Goal: Transaction & Acquisition: Purchase product/service

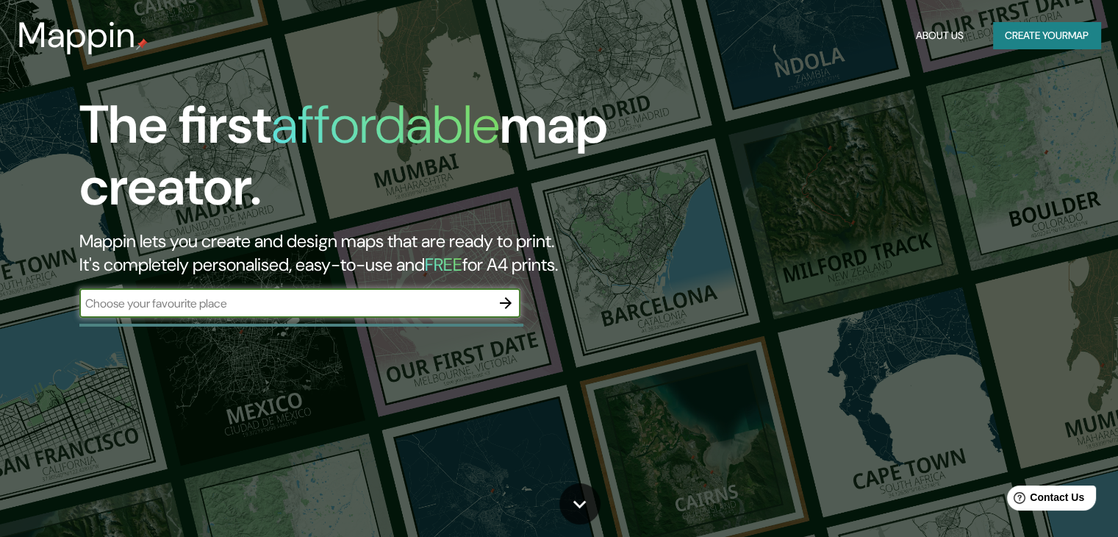
click at [156, 304] on input "text" at bounding box center [285, 303] width 412 height 17
type input "Norilsk [GEOGRAPHIC_DATA]"
click at [501, 303] on icon "button" at bounding box center [506, 303] width 12 height 12
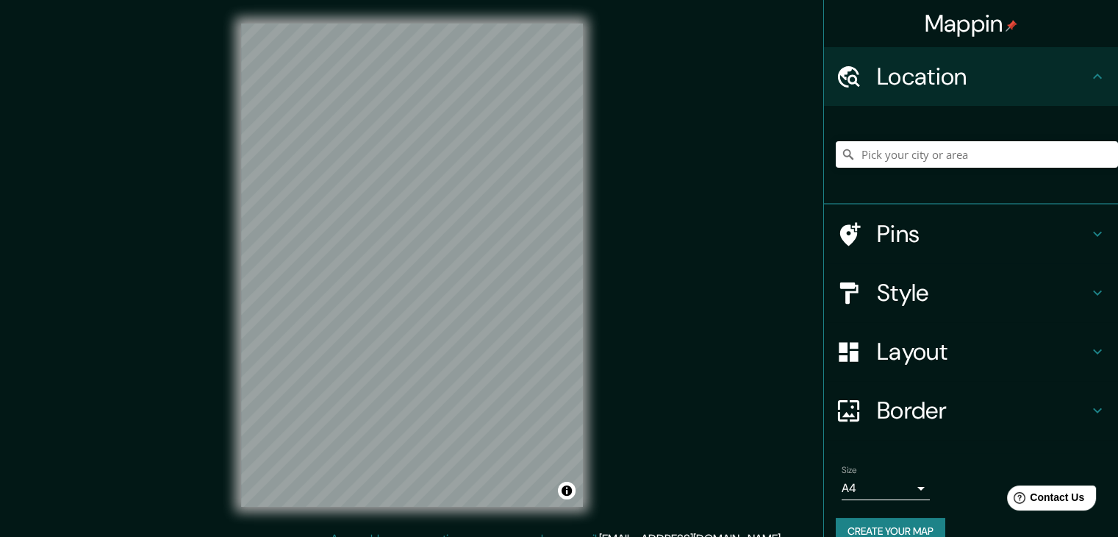
click at [889, 282] on h4 "Style" at bounding box center [983, 292] width 212 height 29
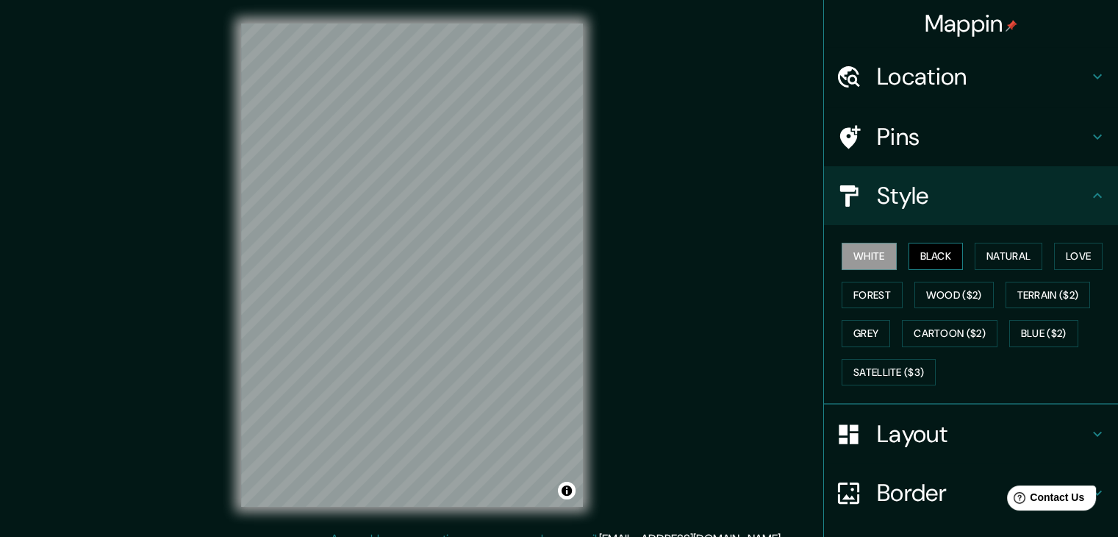
click at [926, 248] on button "Black" at bounding box center [936, 256] width 55 height 27
click at [1033, 80] on h4 "Location" at bounding box center [983, 76] width 212 height 29
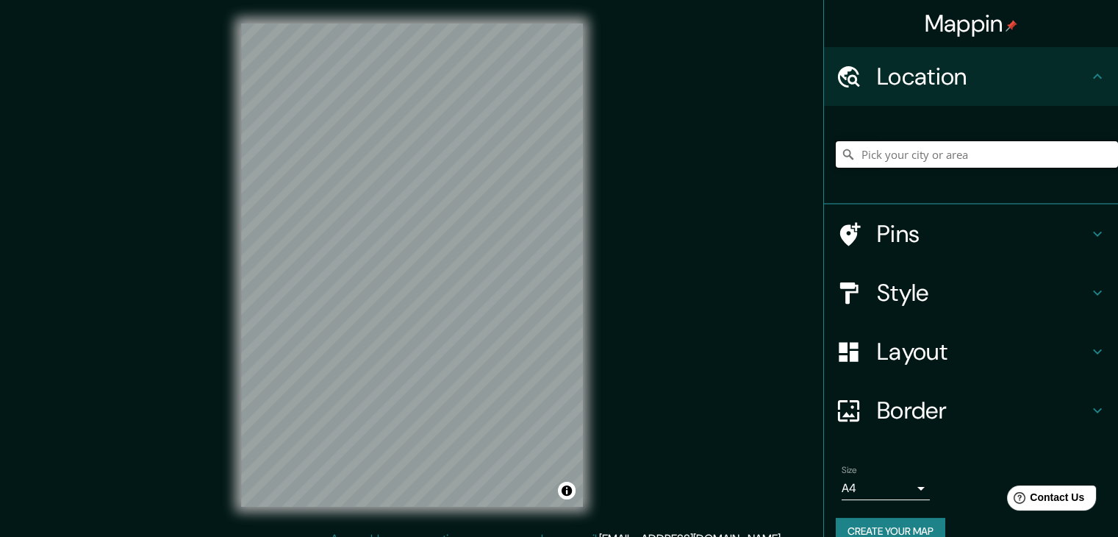
click at [1001, 160] on input "Pick your city or area" at bounding box center [977, 154] width 282 height 26
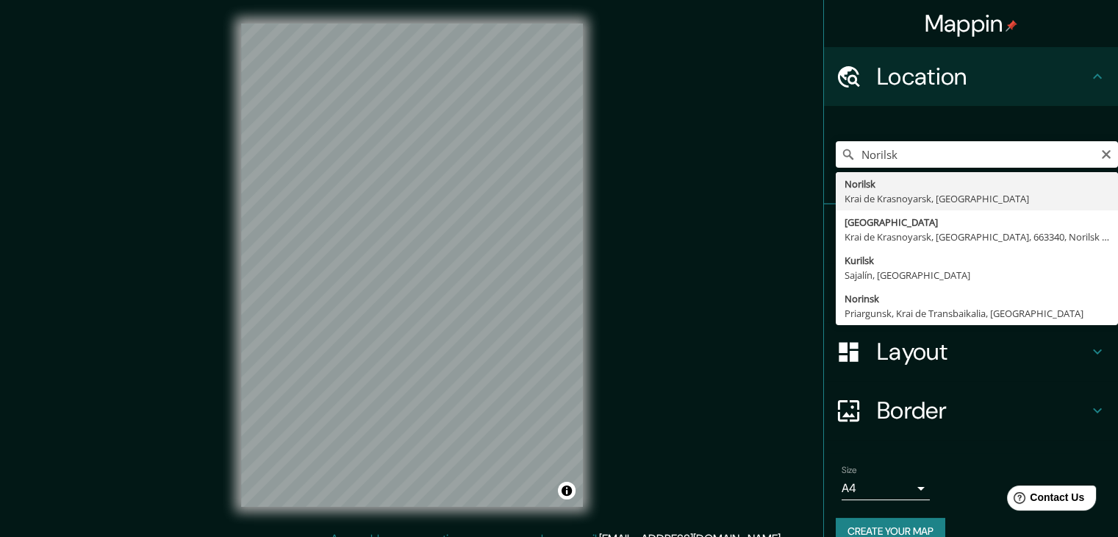
type input "Norilsk, Krai de [GEOGRAPHIC_DATA], [GEOGRAPHIC_DATA]"
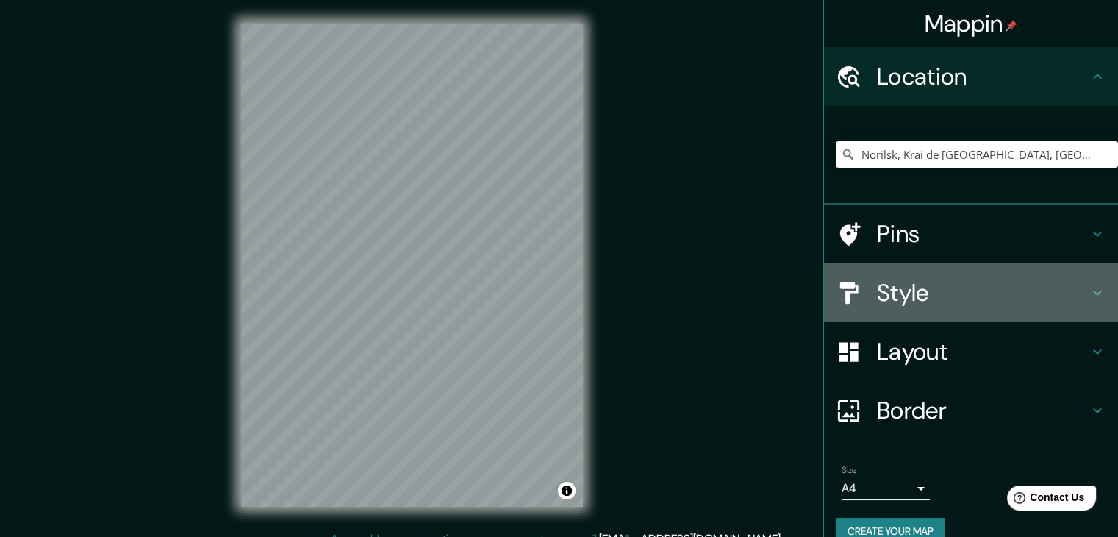
click at [945, 295] on h4 "Style" at bounding box center [983, 292] width 212 height 29
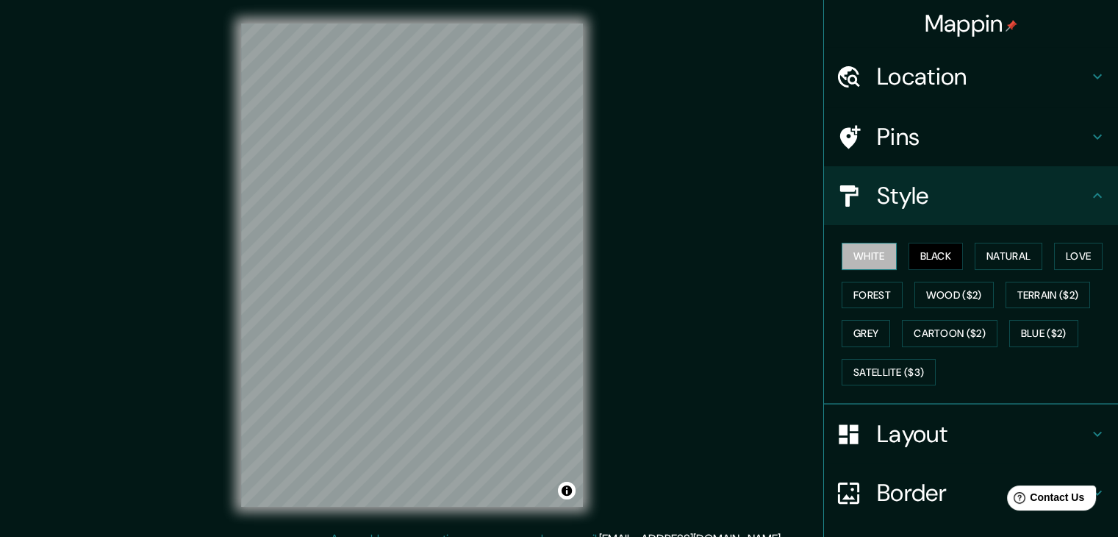
click at [873, 251] on button "White" at bounding box center [869, 256] width 55 height 27
click at [987, 254] on button "Natural" at bounding box center [1009, 256] width 68 height 27
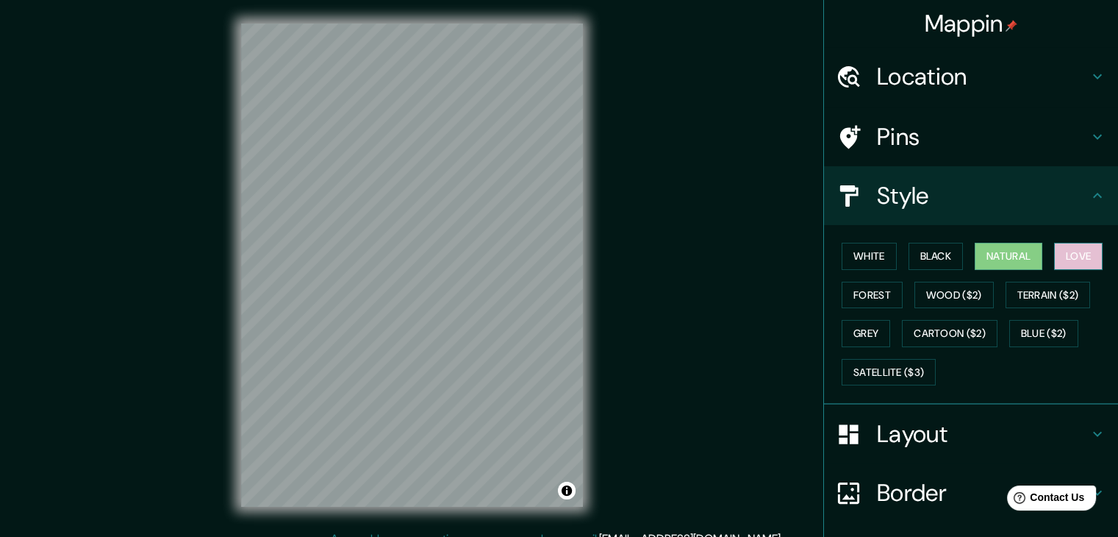
click at [1064, 250] on button "Love" at bounding box center [1078, 256] width 49 height 27
click at [866, 304] on button "Forest" at bounding box center [872, 295] width 61 height 27
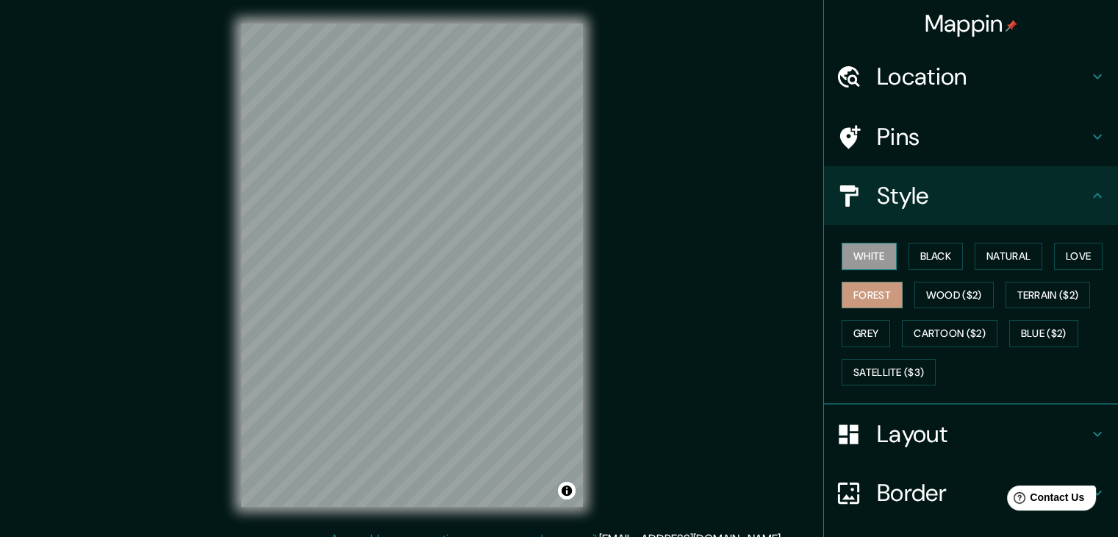
click at [868, 260] on button "White" at bounding box center [869, 256] width 55 height 27
click at [909, 260] on button "Black" at bounding box center [936, 256] width 55 height 27
click at [862, 260] on button "White" at bounding box center [869, 256] width 55 height 27
click at [1006, 260] on button "Natural" at bounding box center [1009, 256] width 68 height 27
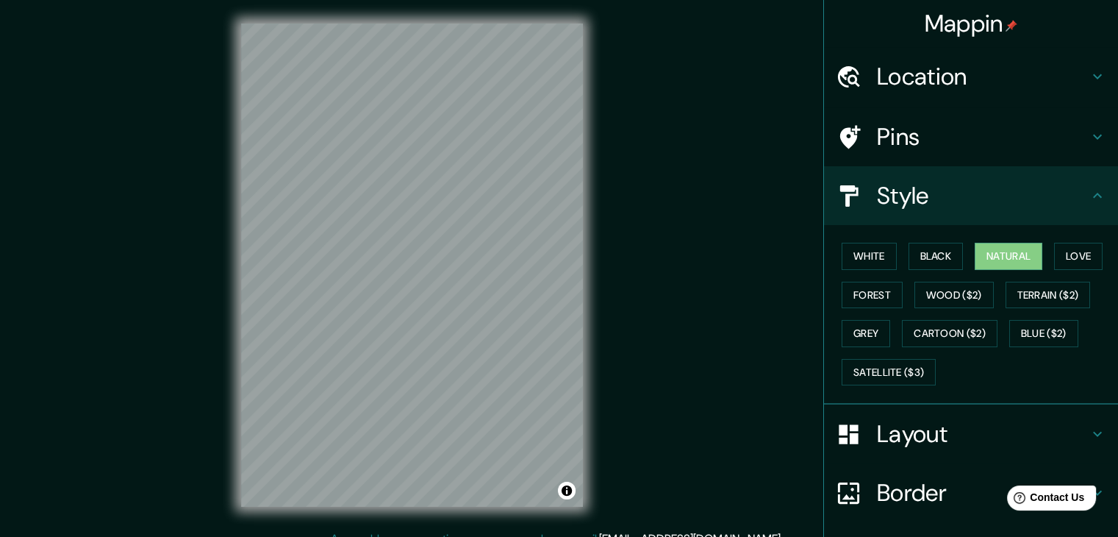
click at [908, 89] on h4 "Location" at bounding box center [983, 76] width 212 height 29
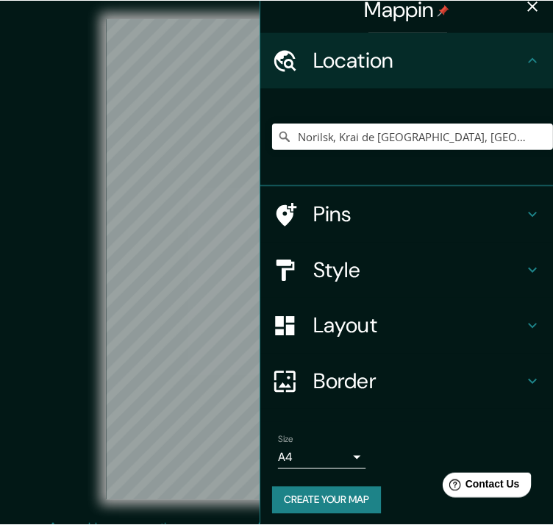
scroll to position [21, 0]
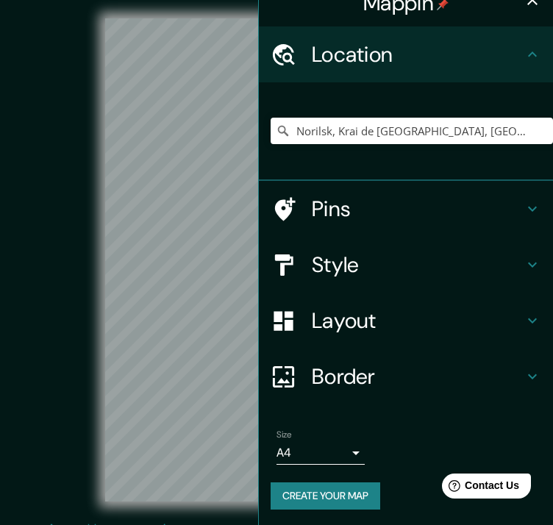
click at [527, 1] on icon "button" at bounding box center [532, 0] width 10 height 10
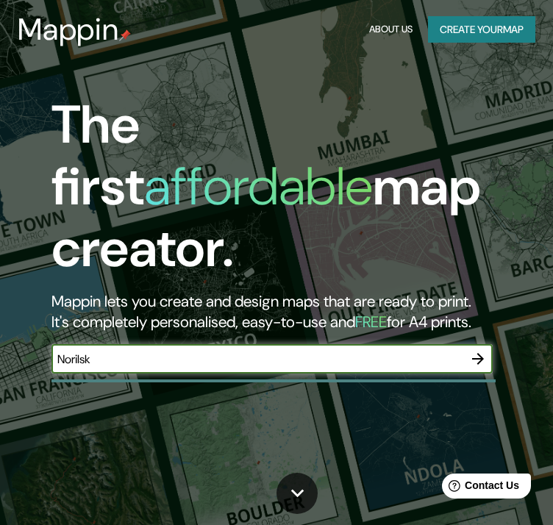
type input "Norilsk [GEOGRAPHIC_DATA]"
click at [478, 350] on icon "button" at bounding box center [478, 359] width 18 height 18
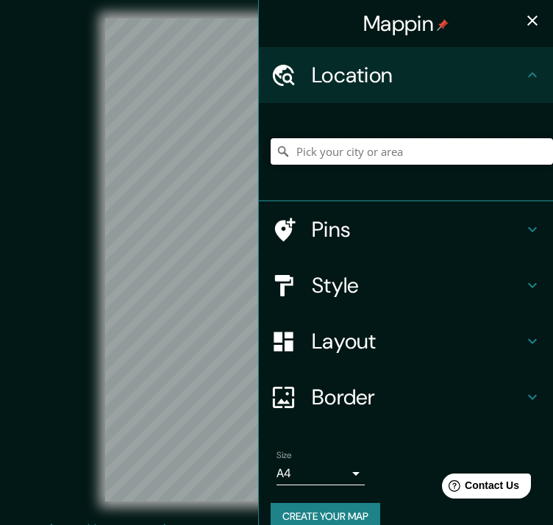
click at [387, 144] on input "Pick your city or area" at bounding box center [412, 151] width 282 height 26
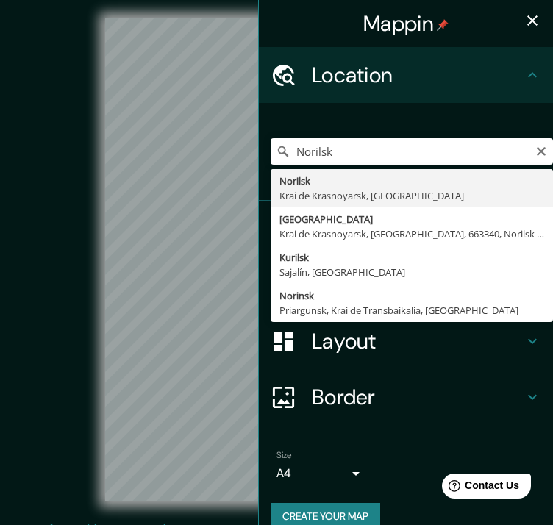
type input "Norilsk, Krai de [GEOGRAPHIC_DATA], [GEOGRAPHIC_DATA]"
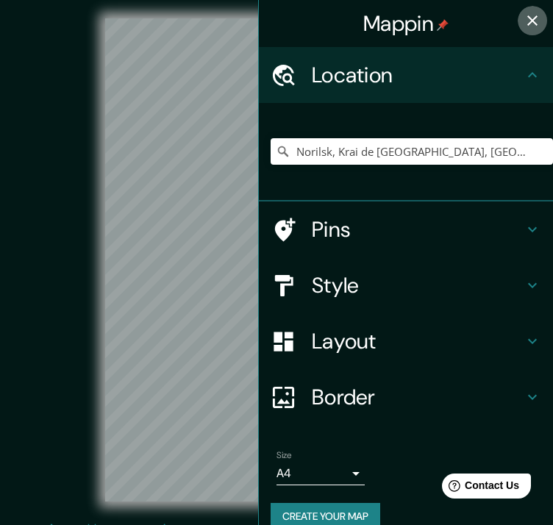
click at [523, 12] on icon "button" at bounding box center [532, 21] width 18 height 18
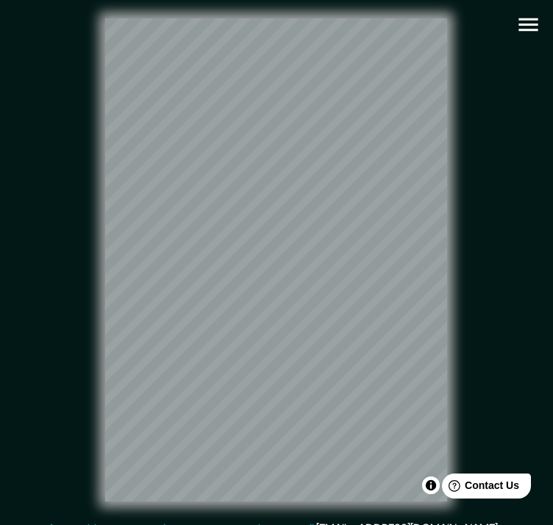
click at [432, 490] on html "Help Contact Us" at bounding box center [479, 483] width 115 height 31
click at [428, 490] on html "Help Contact Us" at bounding box center [479, 483] width 115 height 31
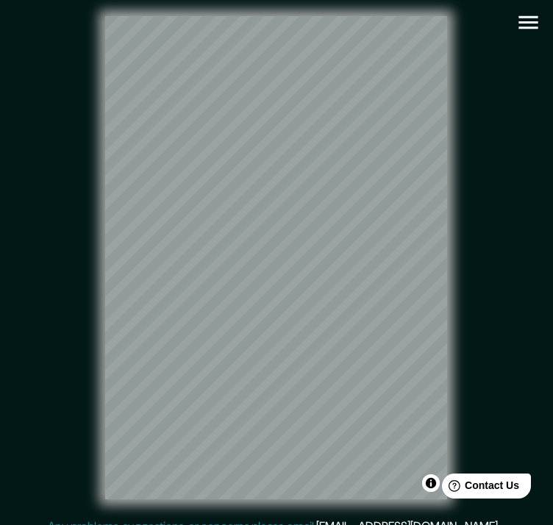
scroll to position [4, 0]
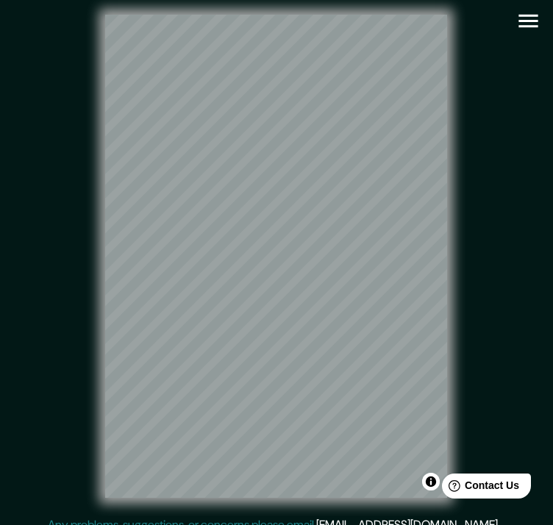
click at [526, 16] on icon "button" at bounding box center [528, 21] width 26 height 26
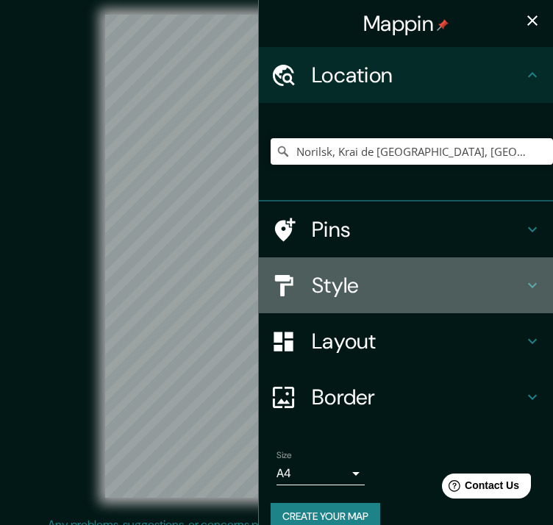
click at [398, 287] on h4 "Style" at bounding box center [418, 285] width 212 height 26
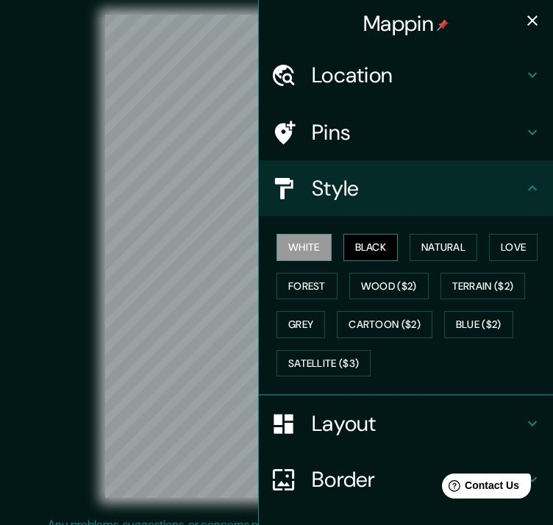
click at [375, 242] on button "Black" at bounding box center [370, 247] width 55 height 27
click at [526, 29] on icon "button" at bounding box center [532, 21] width 18 height 18
